Goal: Task Accomplishment & Management: Manage account settings

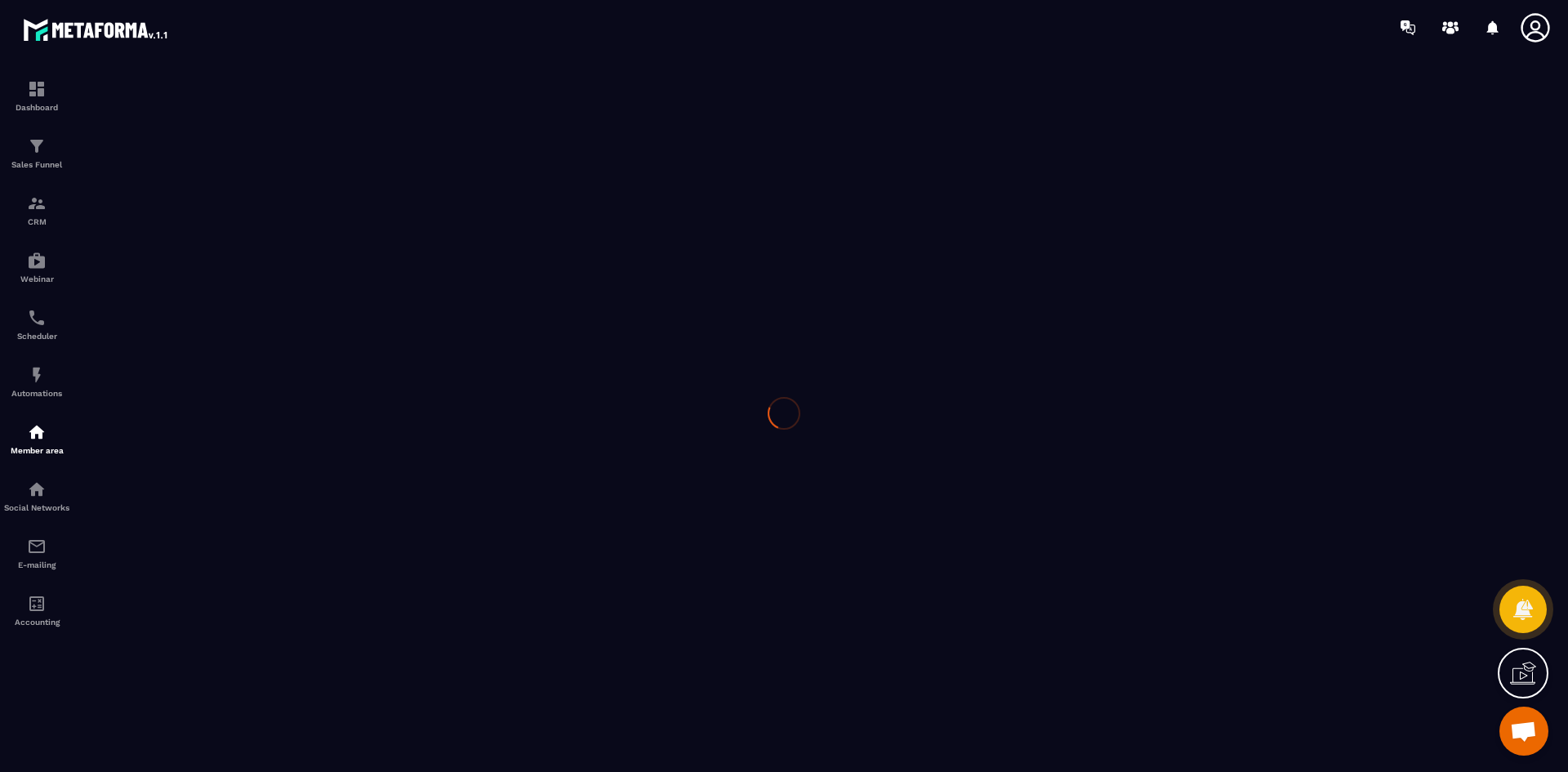
scroll to position [8926, 0]
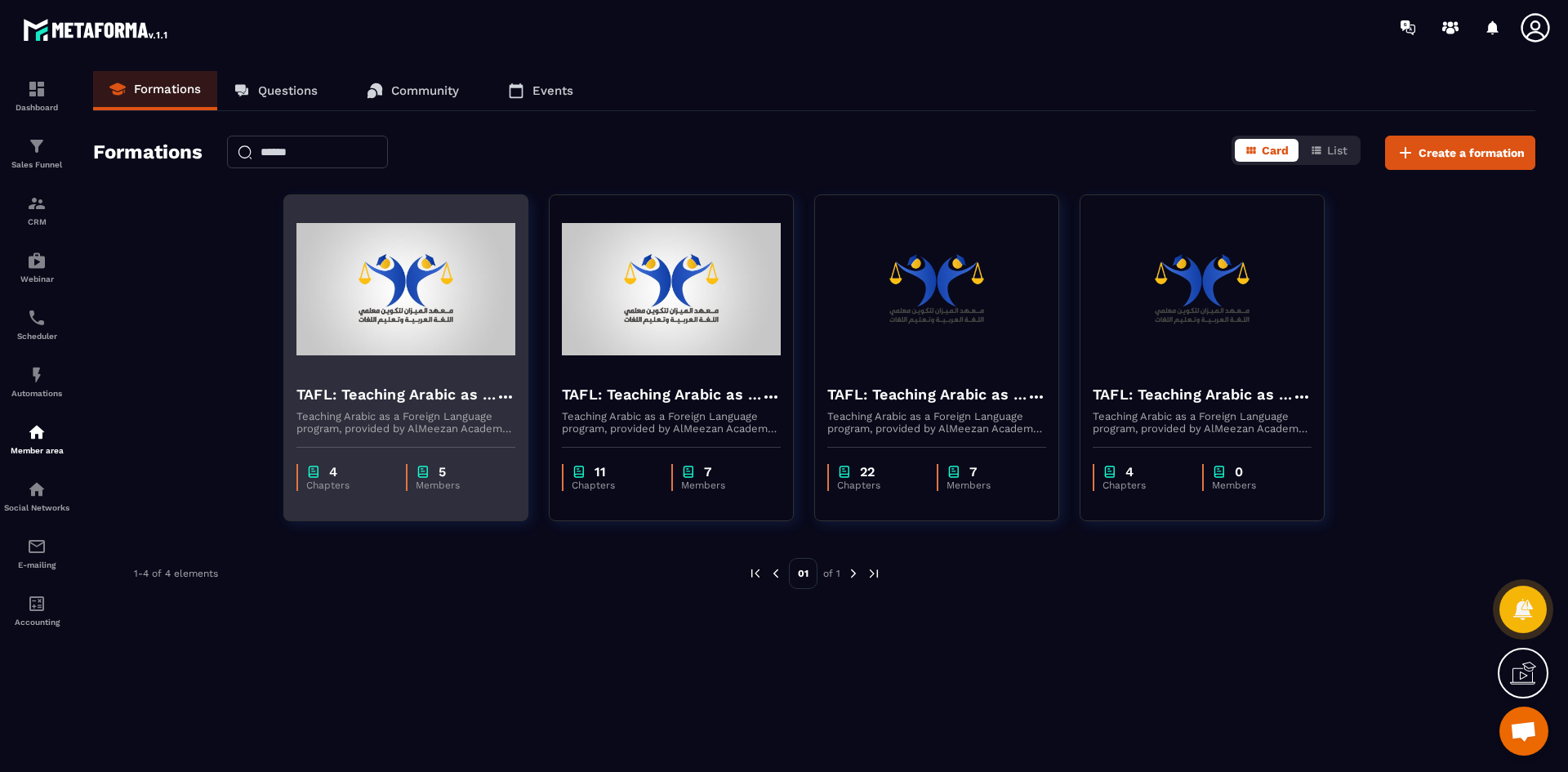
click at [447, 455] on div "4 Chapters 5 Members" at bounding box center [406, 469] width 243 height 69
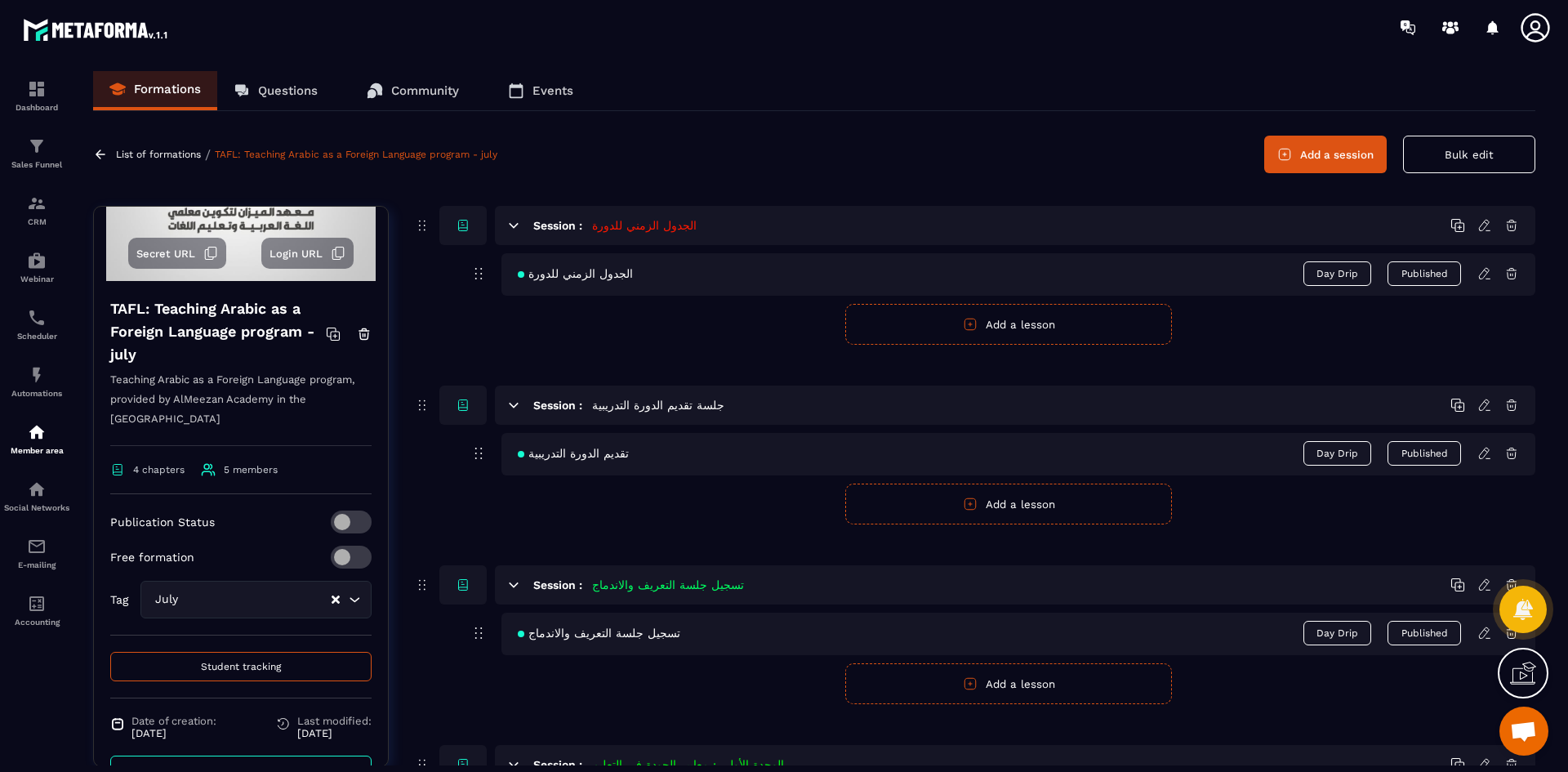
scroll to position [169, 0]
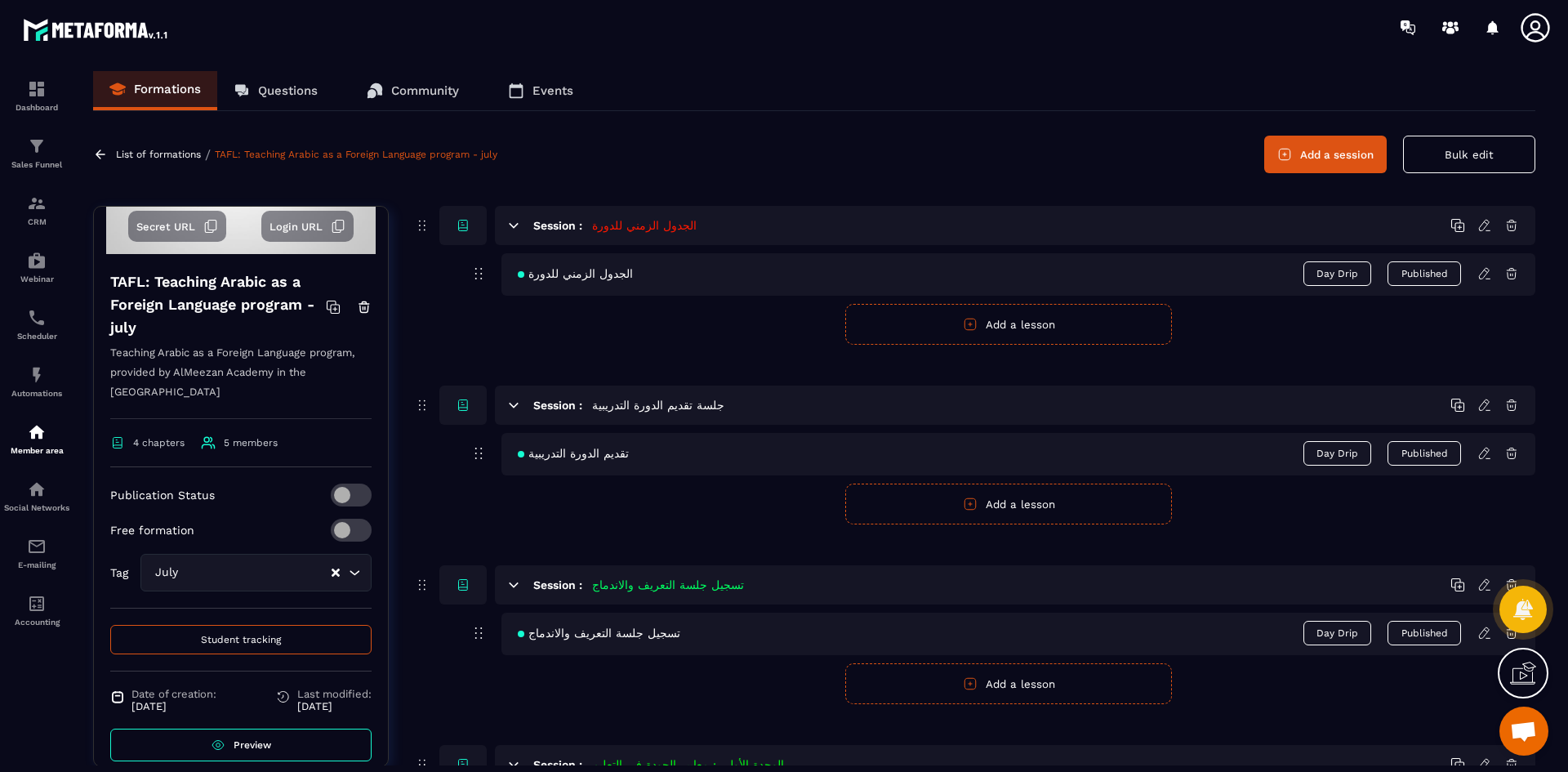
click at [211, 626] on button "Student tracking" at bounding box center [240, 639] width 262 height 29
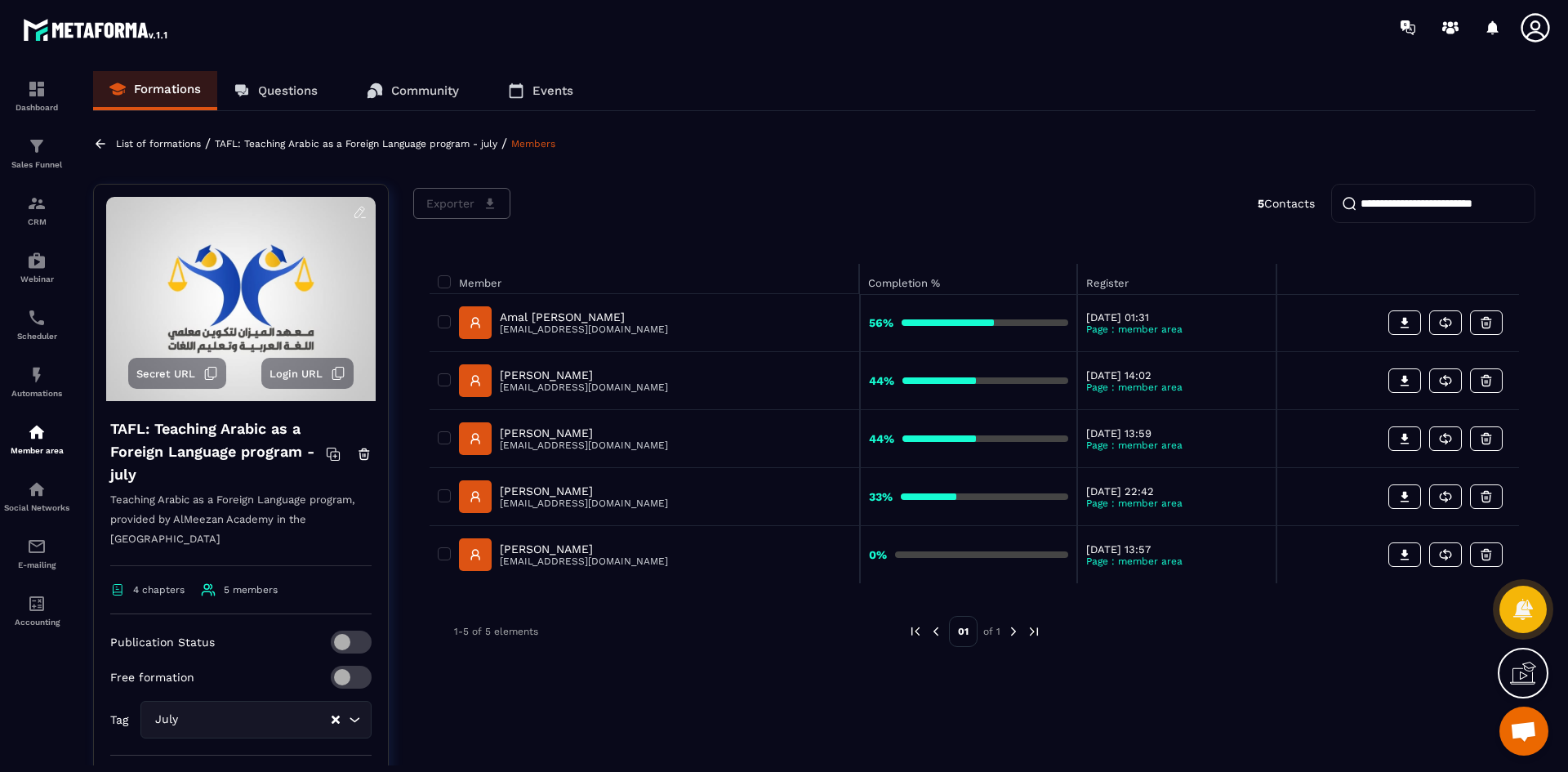
click at [100, 148] on icon at bounding box center [100, 144] width 10 height 9
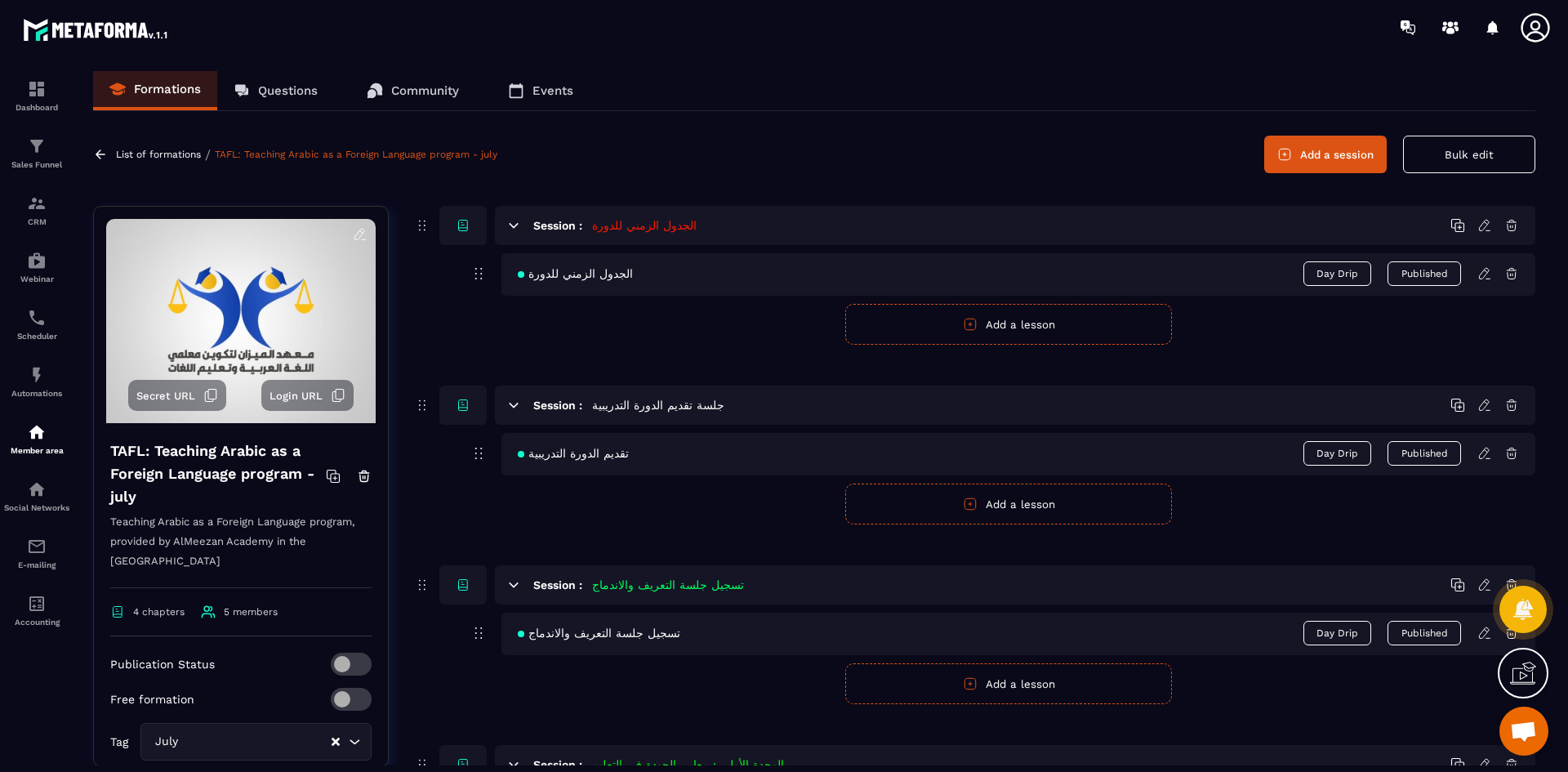
click at [187, 393] on span "Secret URL" at bounding box center [166, 396] width 59 height 12
